Goal: Task Accomplishment & Management: Complete application form

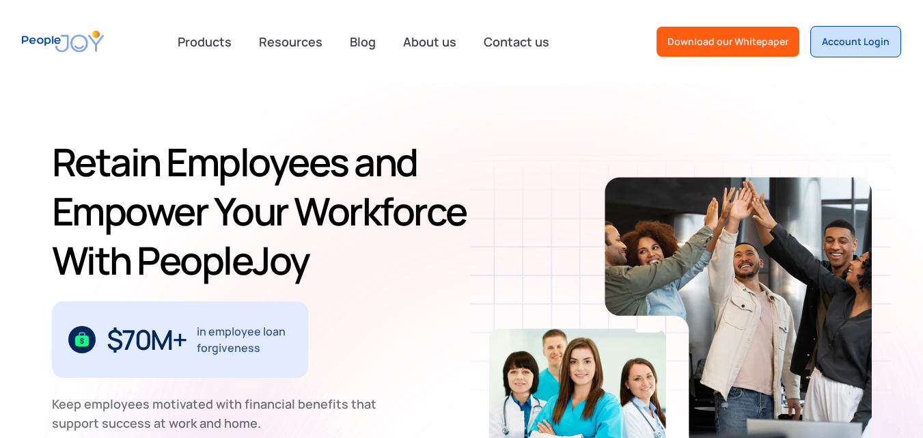
click at [873, 42] on div "Account Login" at bounding box center [856, 42] width 68 height 14
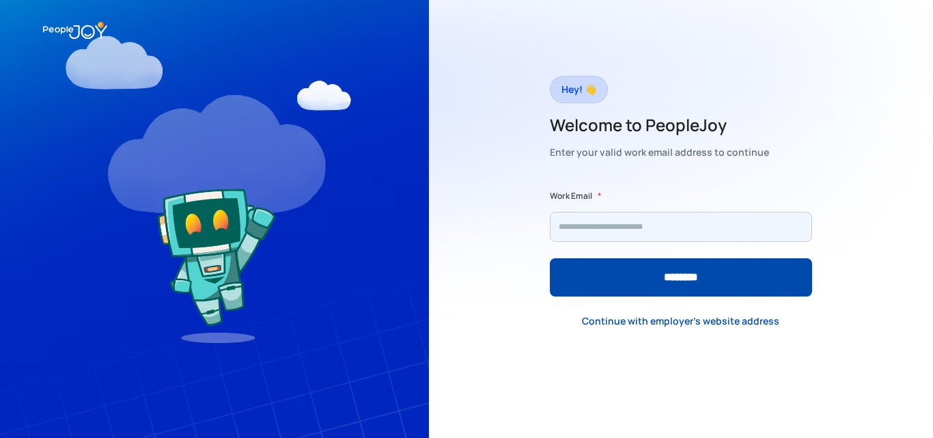
click at [626, 225] on input "Form" at bounding box center [681, 227] width 262 height 30
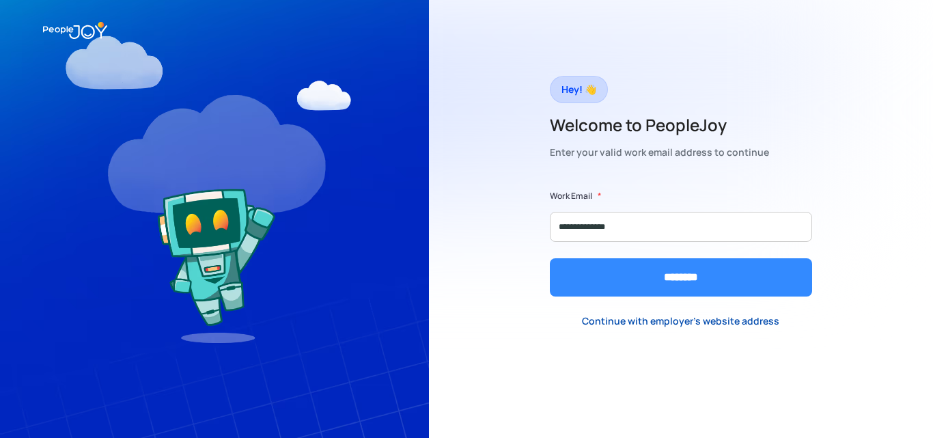
type input "**********"
click at [632, 273] on input "********" at bounding box center [681, 277] width 262 height 38
